Goal: Task Accomplishment & Management: Use online tool/utility

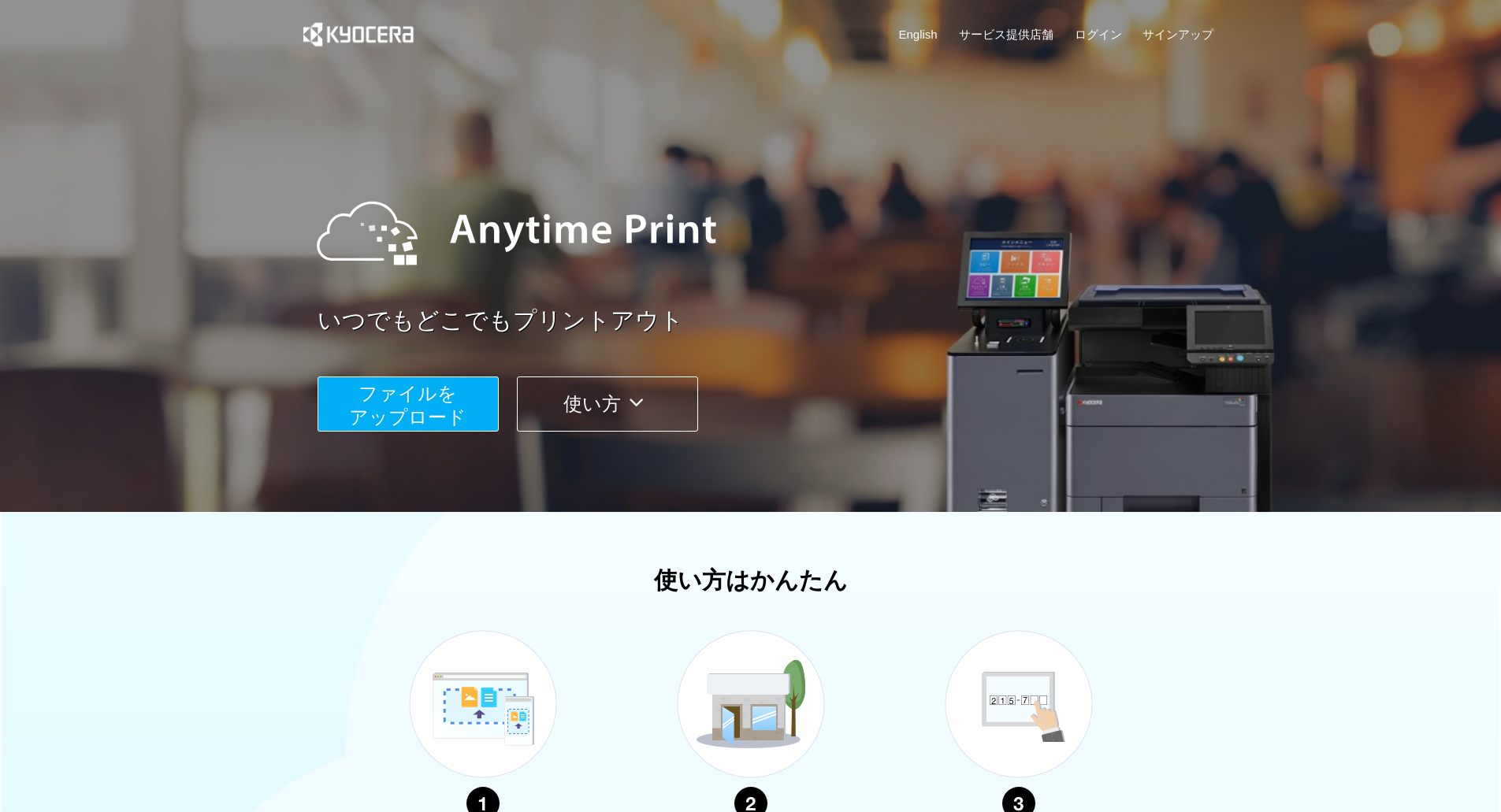
click at [655, 410] on button "使い方" at bounding box center [608, 404] width 182 height 55
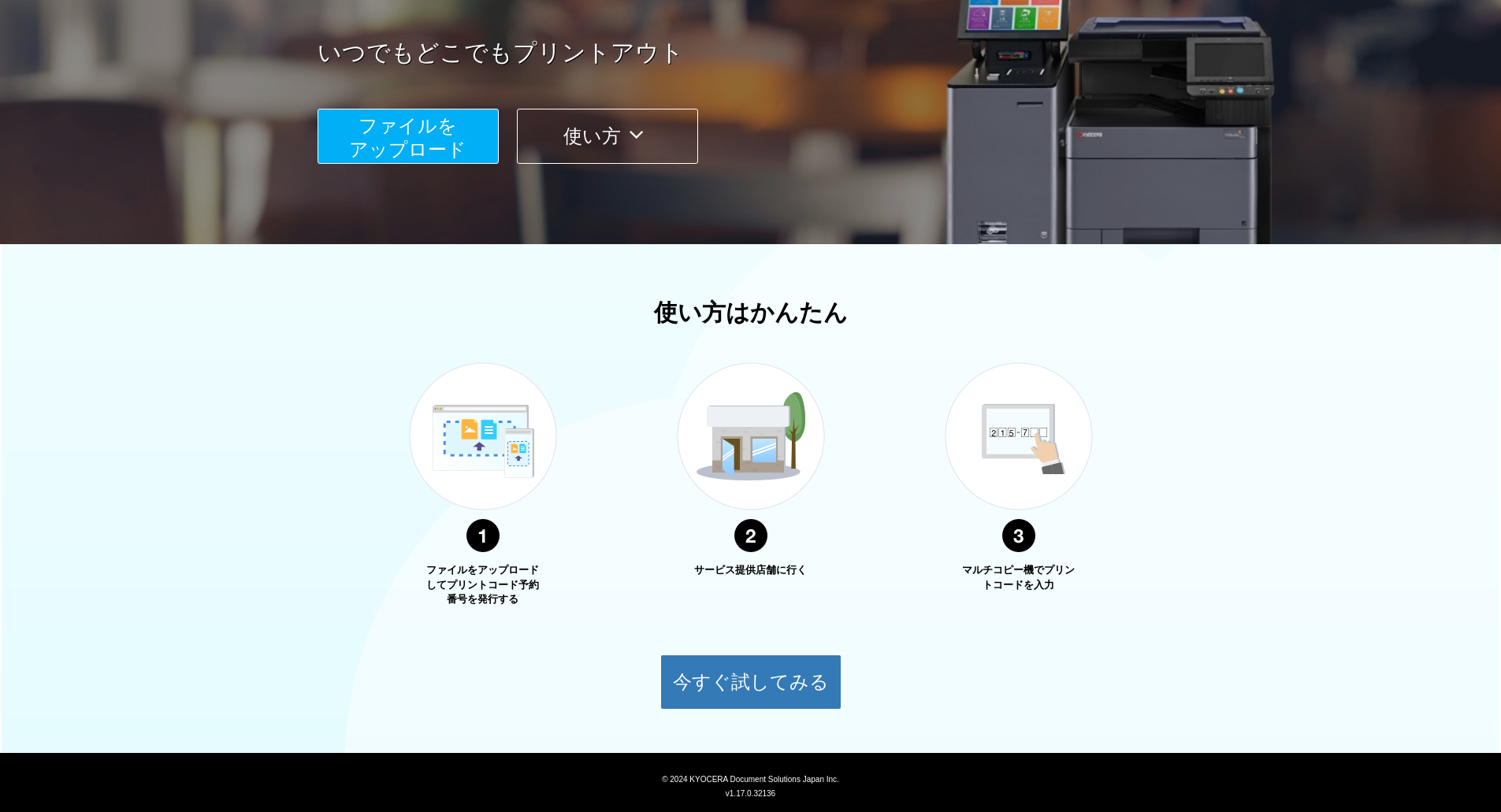
scroll to position [307, 0]
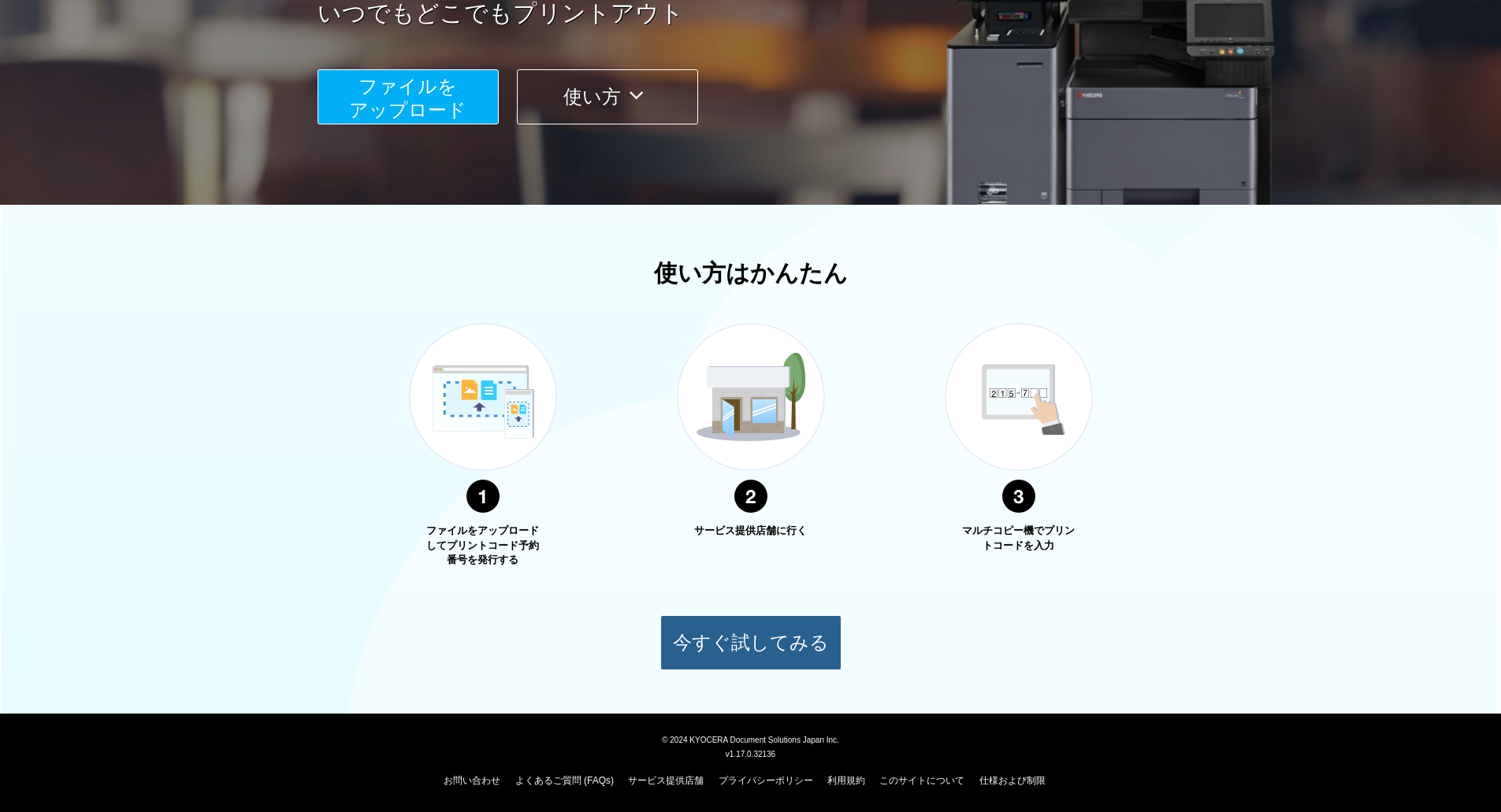
click at [737, 455] on button "今すぐ試してみる" at bounding box center [751, 642] width 182 height 55
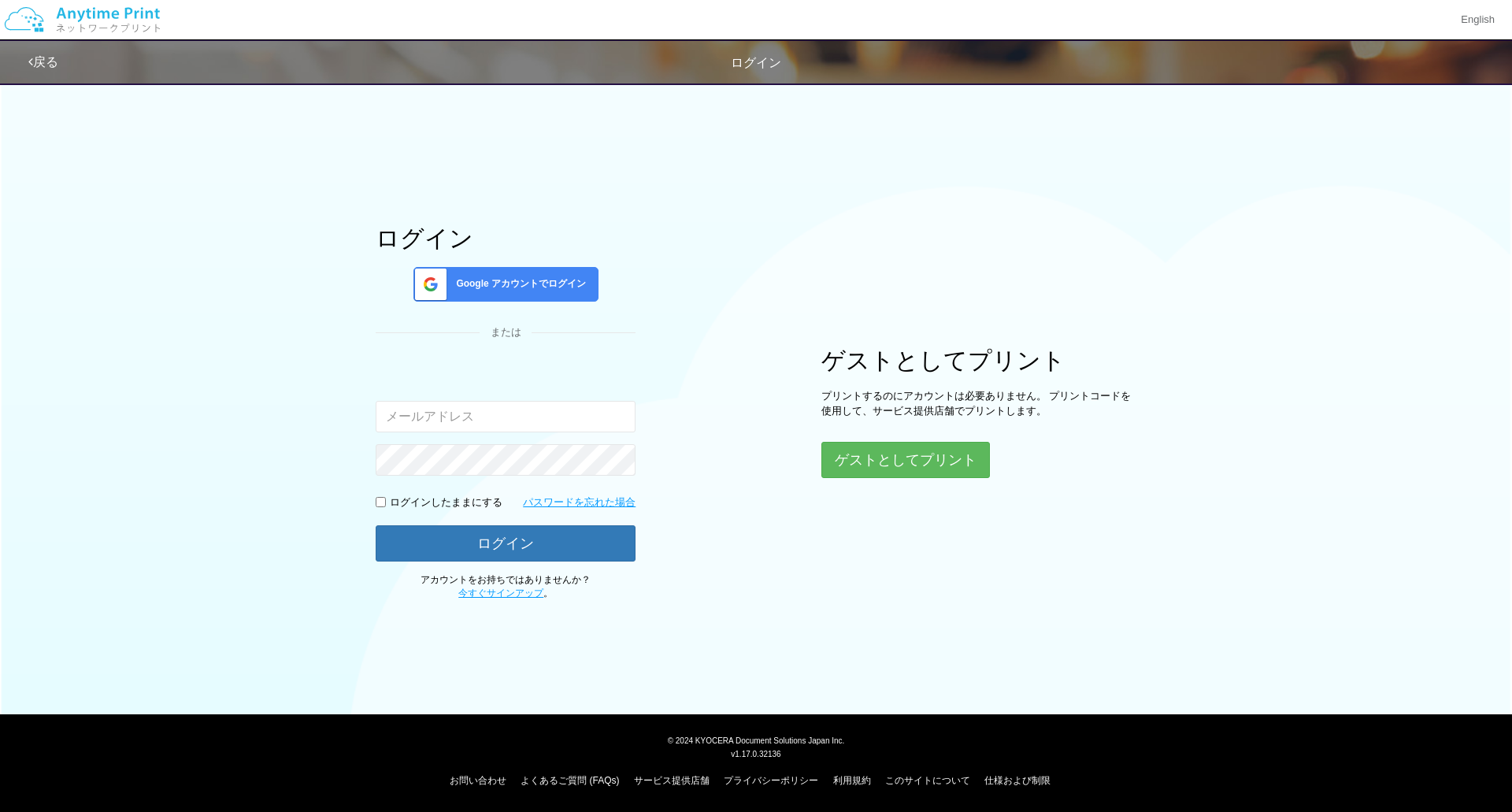
click at [537, 413] on input "email" at bounding box center [505, 417] width 260 height 32
type input "[EMAIL_ADDRESS][DOMAIN_NAME]"
click at [840, 455] on button "ゲストとしてプリント" at bounding box center [905, 460] width 167 height 35
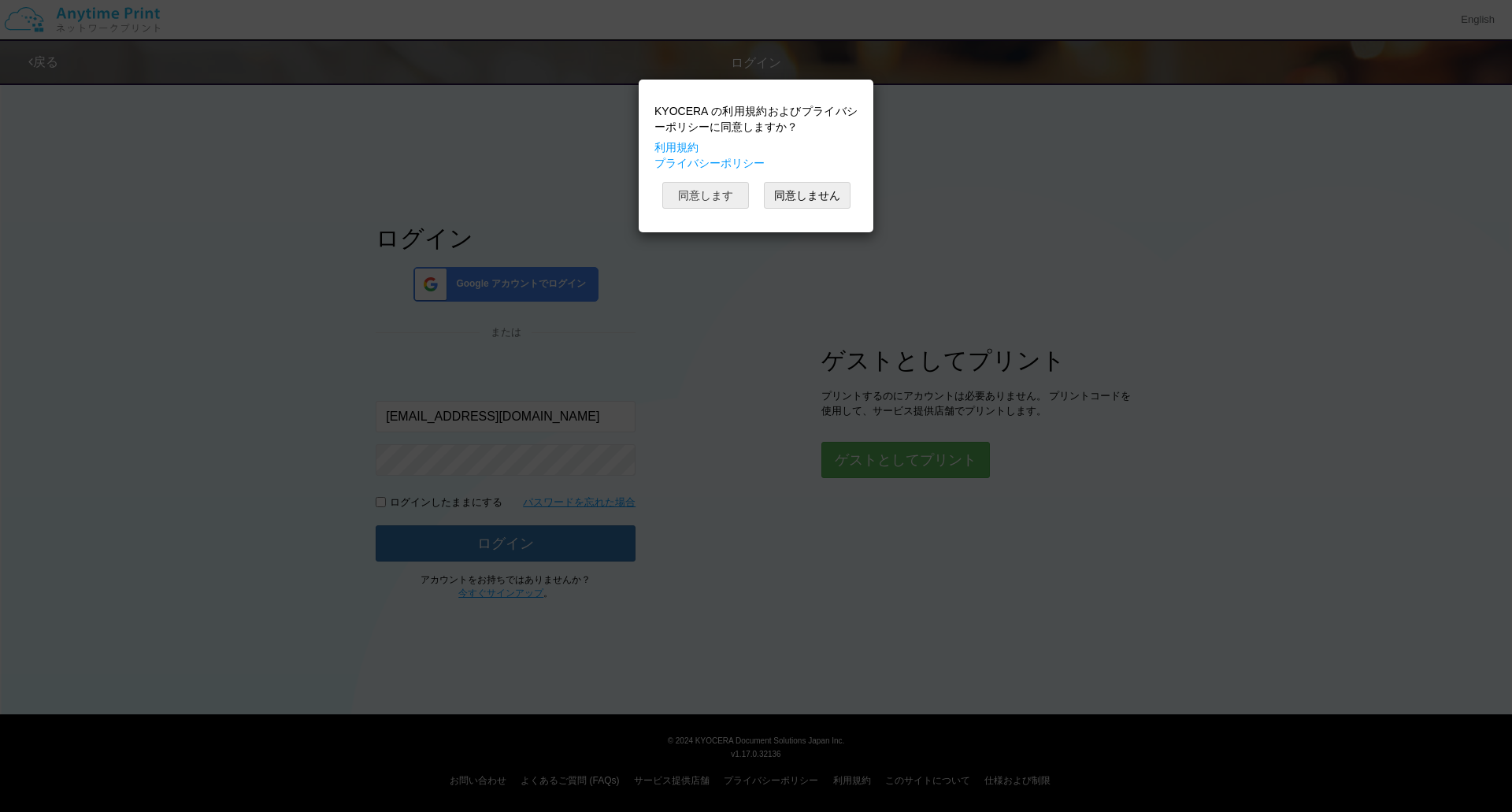
click at [728, 199] on button "同意します" at bounding box center [705, 196] width 87 height 27
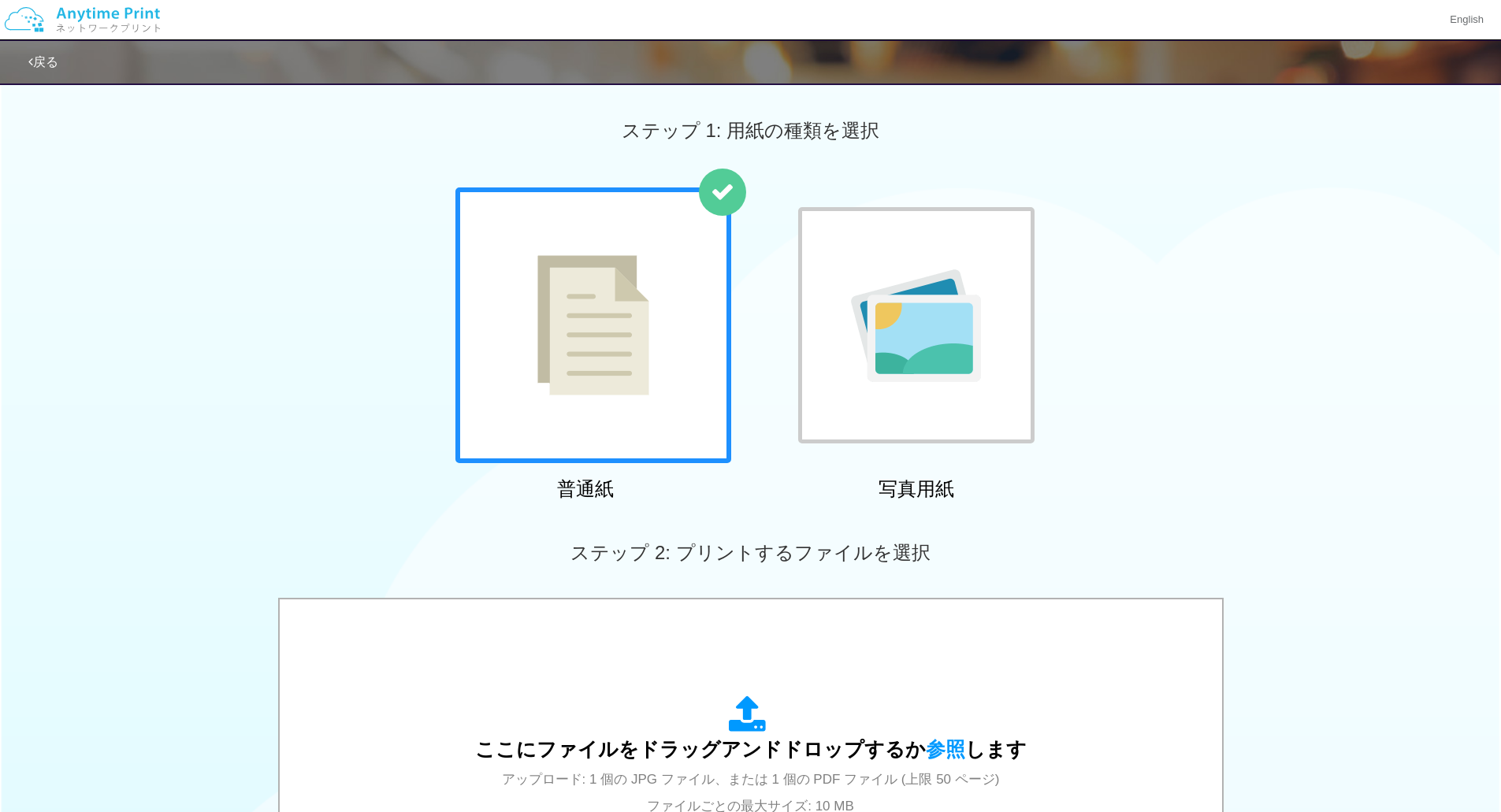
click at [916, 346] on img at bounding box center [916, 325] width 130 height 113
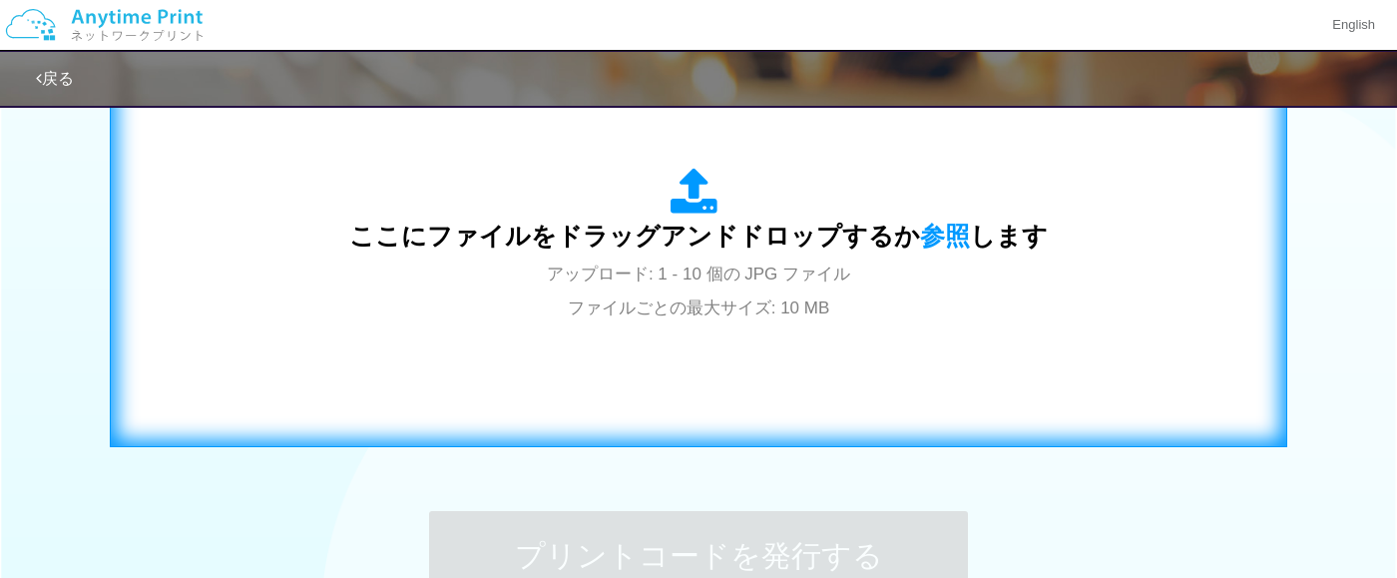
scroll to position [666, 0]
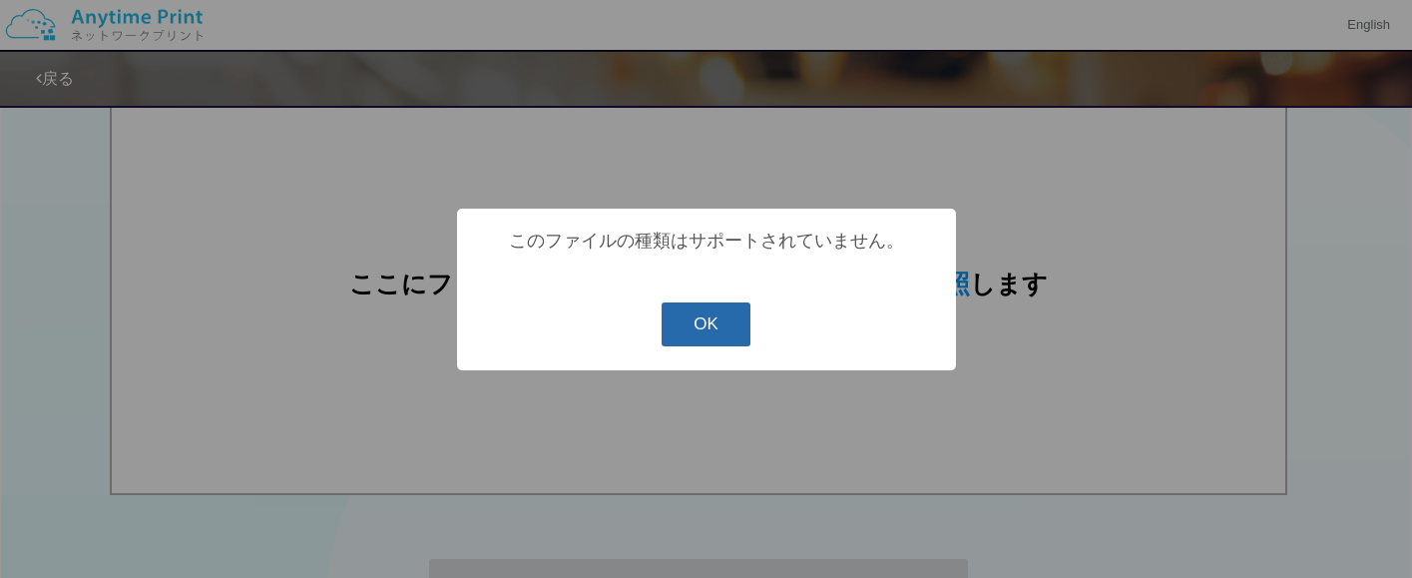
click at [716, 333] on button "OK" at bounding box center [706, 324] width 89 height 44
